Goal: Task Accomplishment & Management: Manage account settings

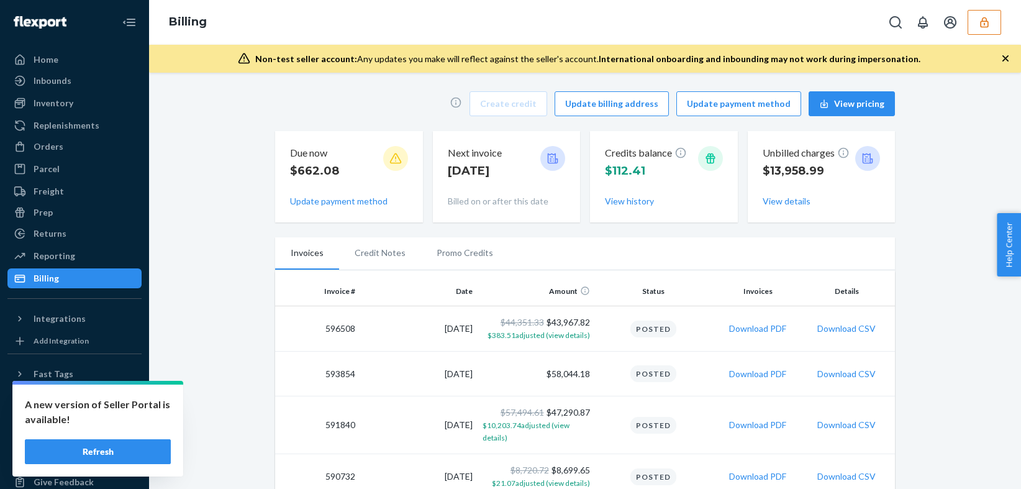
scroll to position [83, 0]
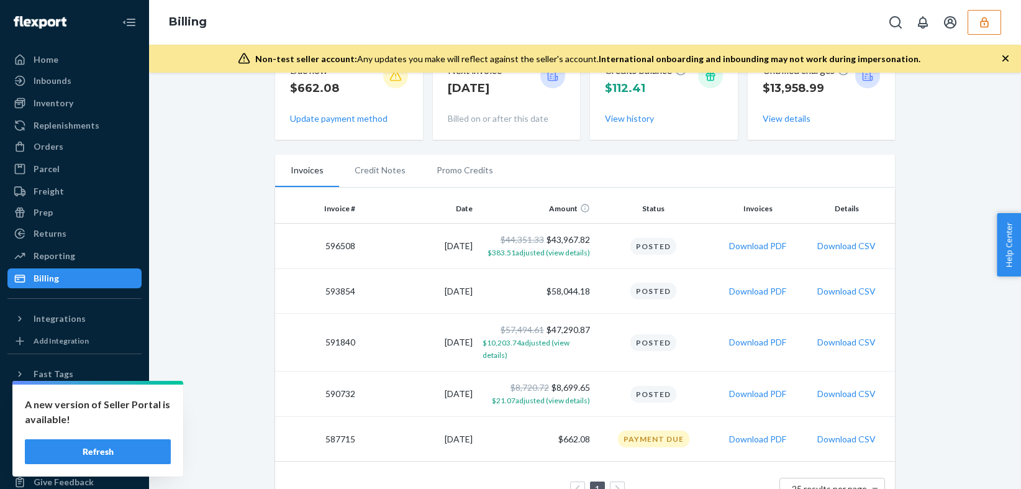
drag, startPoint x: 128, startPoint y: 445, endPoint x: 134, endPoint y: 443, distance: 6.5
click at [128, 445] on button "Refresh" at bounding box center [98, 451] width 146 height 25
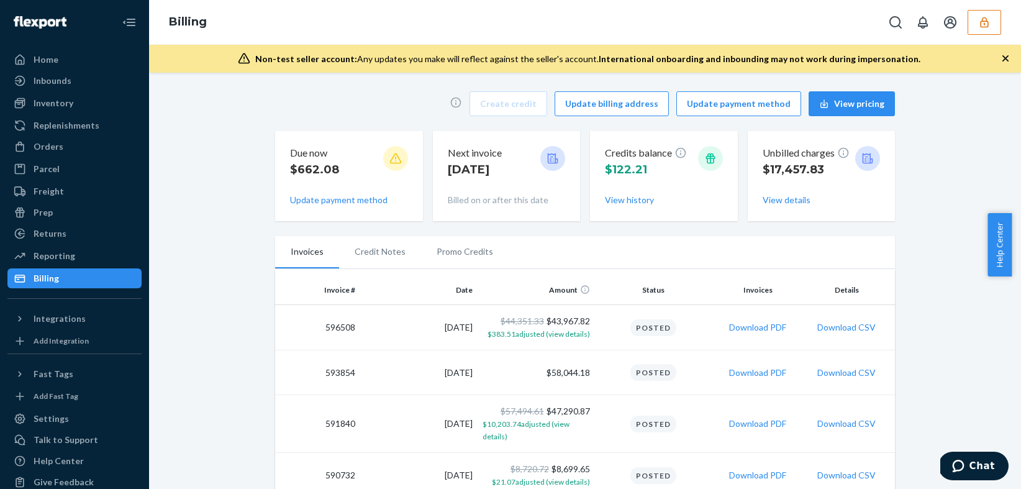
click at [1003, 55] on icon "button" at bounding box center [1005, 58] width 12 height 12
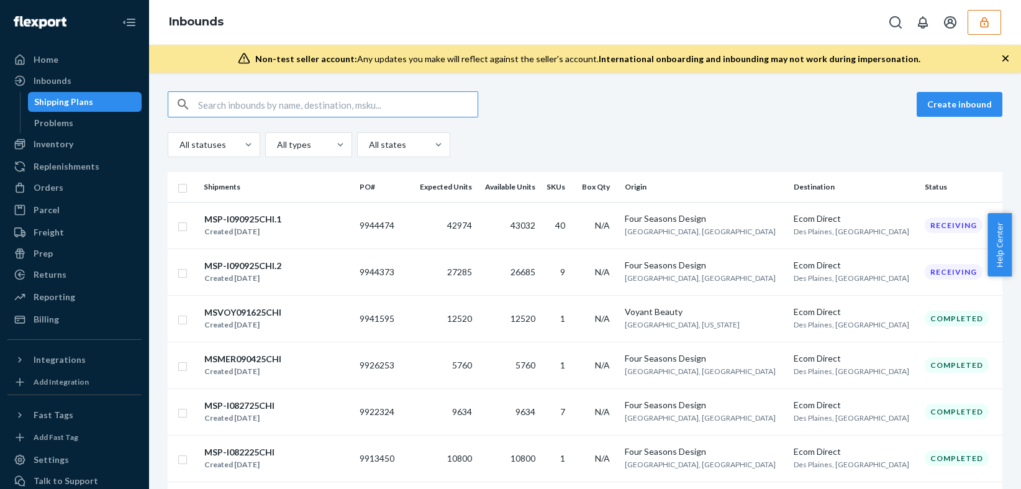
click at [325, 109] on input "text" at bounding box center [337, 104] width 279 height 25
click at [978, 38] on div "Inbounds" at bounding box center [585, 22] width 872 height 45
click at [978, 34] on button "button" at bounding box center [984, 22] width 34 height 25
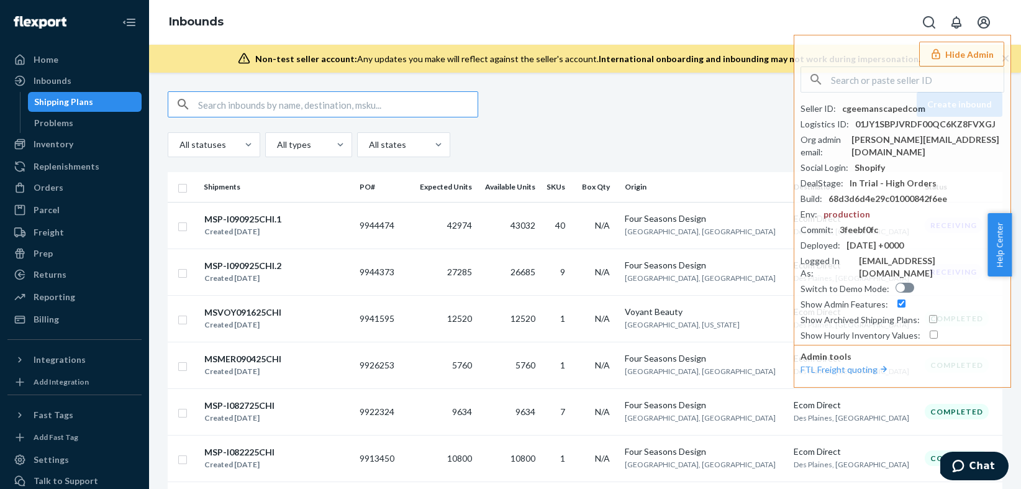
click at [321, 103] on input "text" at bounding box center [337, 104] width 279 height 25
paste input "DGPM9ALK85P"
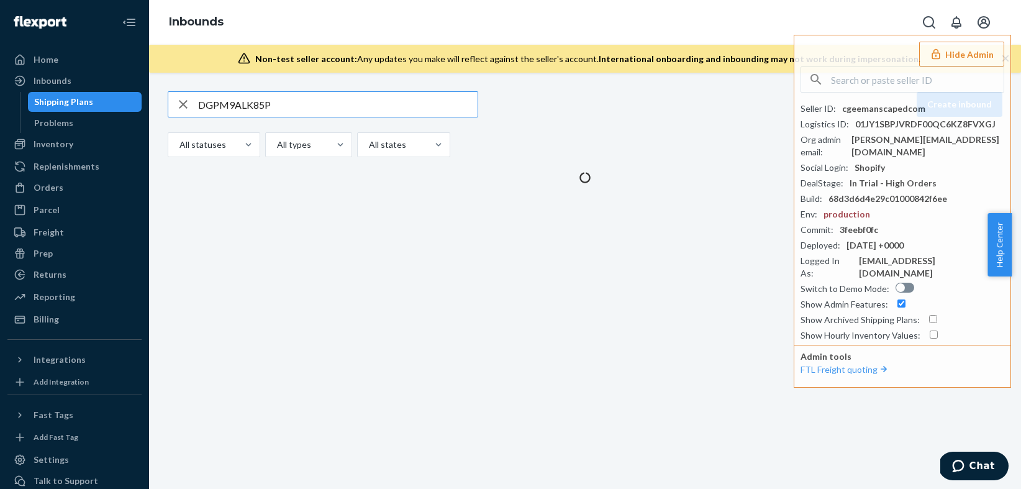
type input "DGPM9ALK85P"
click at [545, 115] on div "DGPM9ALK85P Create inbound" at bounding box center [585, 104] width 835 height 26
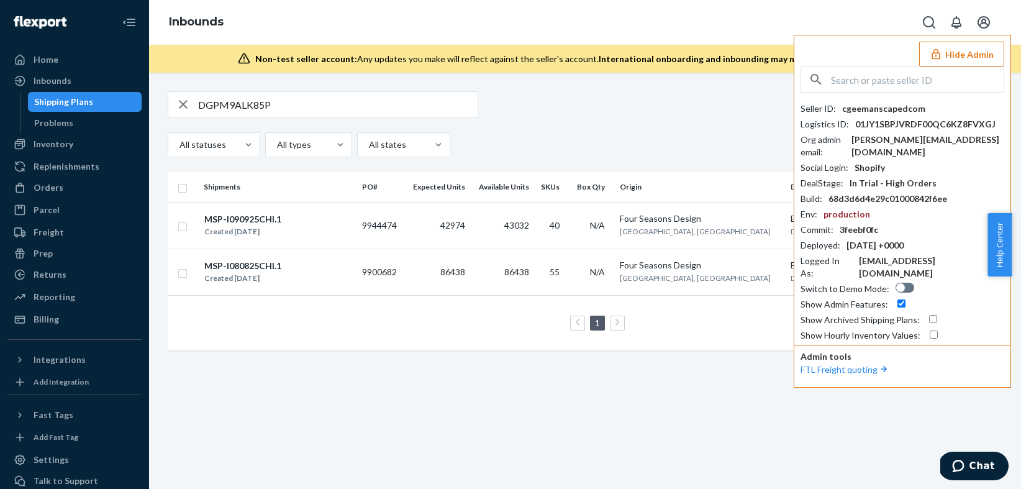
click at [942, 55] on icon "button" at bounding box center [936, 54] width 12 height 12
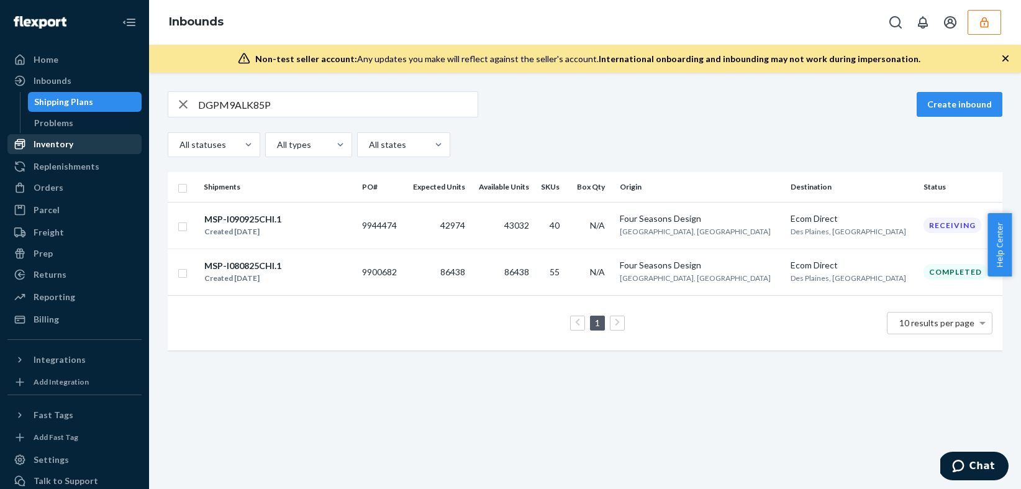
click at [83, 146] on div "Inventory" at bounding box center [75, 143] width 132 height 17
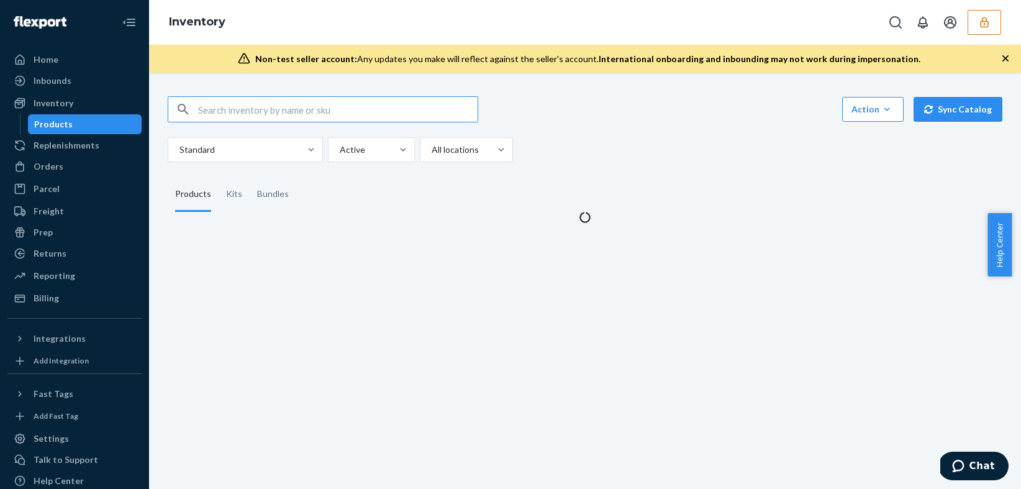
click at [293, 114] on input "text" at bounding box center [337, 109] width 279 height 25
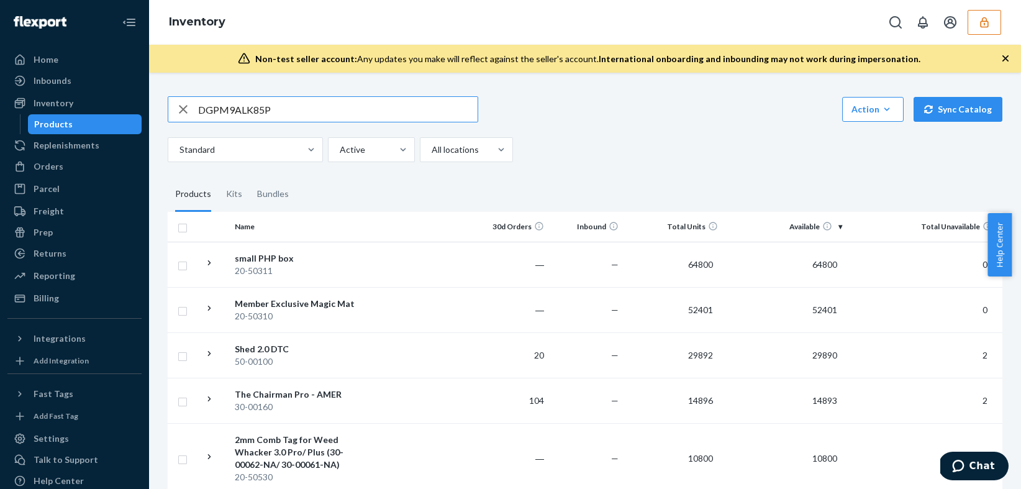
type input "DGPM9ALK85P"
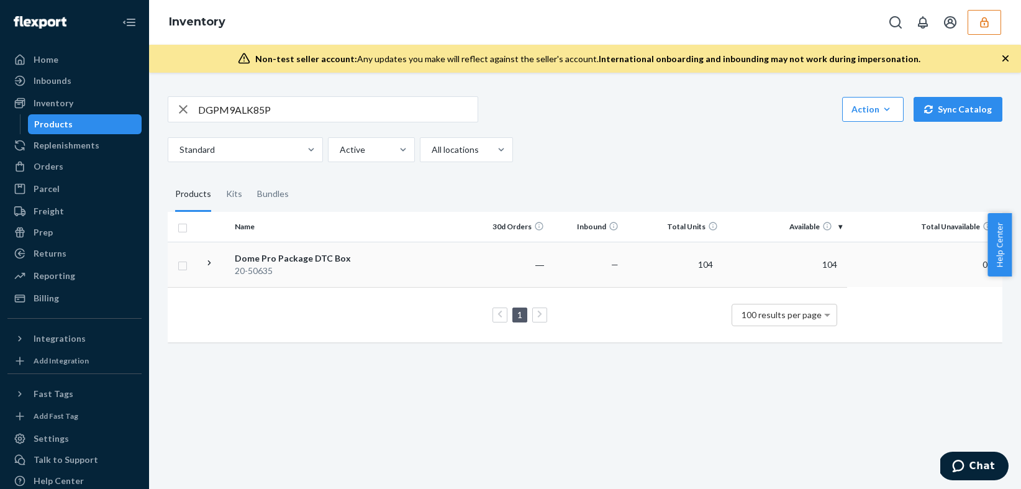
click at [745, 265] on td "104" at bounding box center [785, 264] width 124 height 45
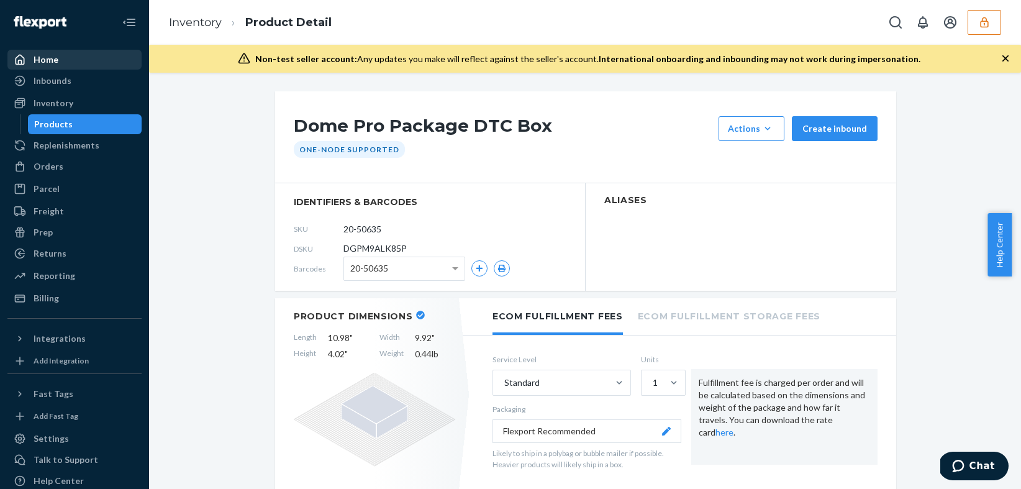
click at [55, 61] on div "Home" at bounding box center [46, 59] width 25 height 12
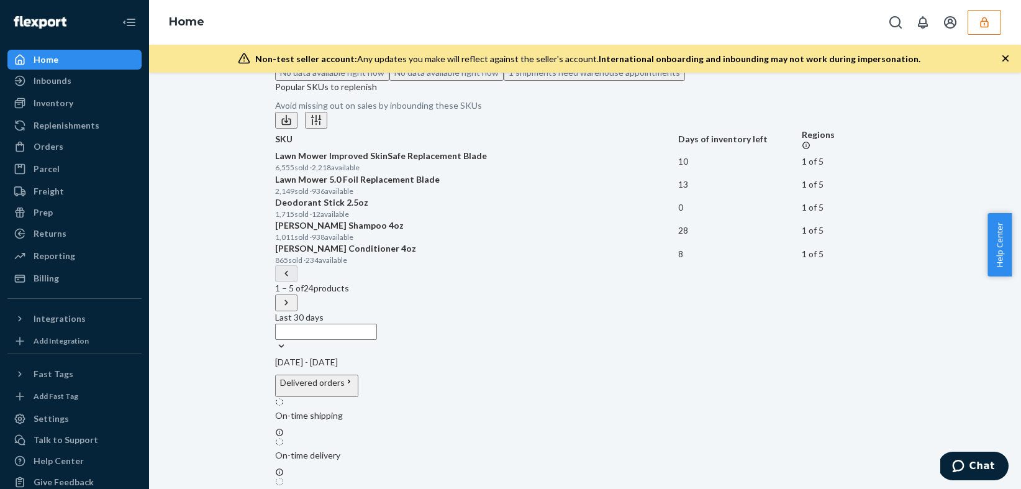
scroll to position [476, 0]
